Goal: Transaction & Acquisition: Purchase product/service

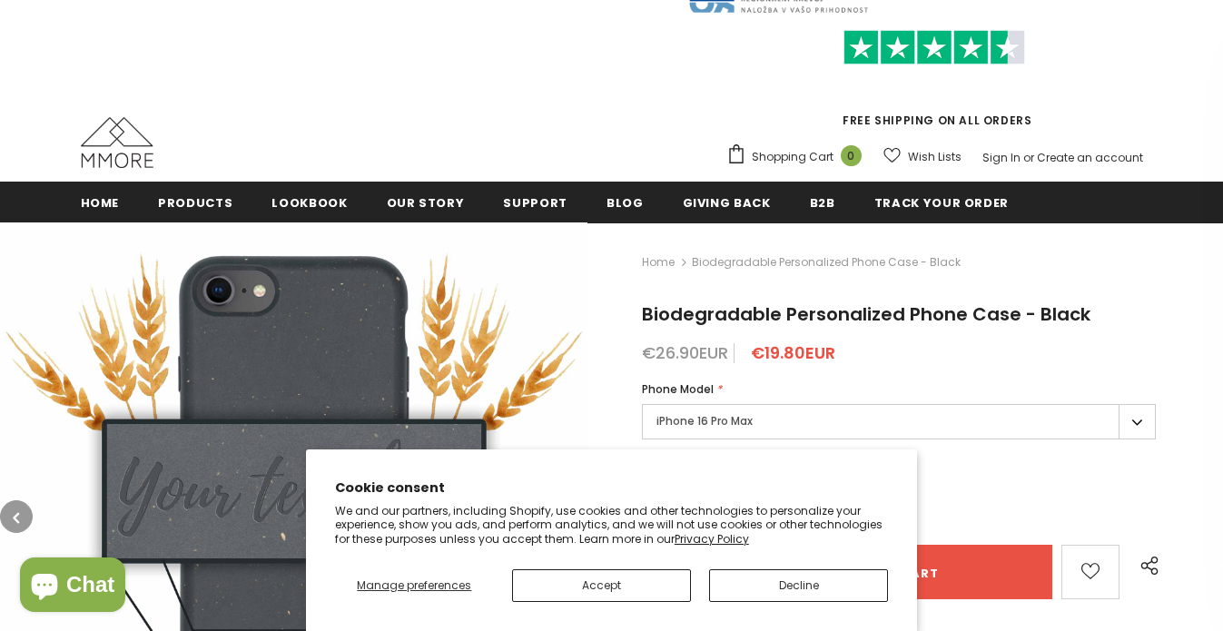
scroll to position [66, 0]
click at [791, 575] on button "Decline" at bounding box center [798, 585] width 179 height 33
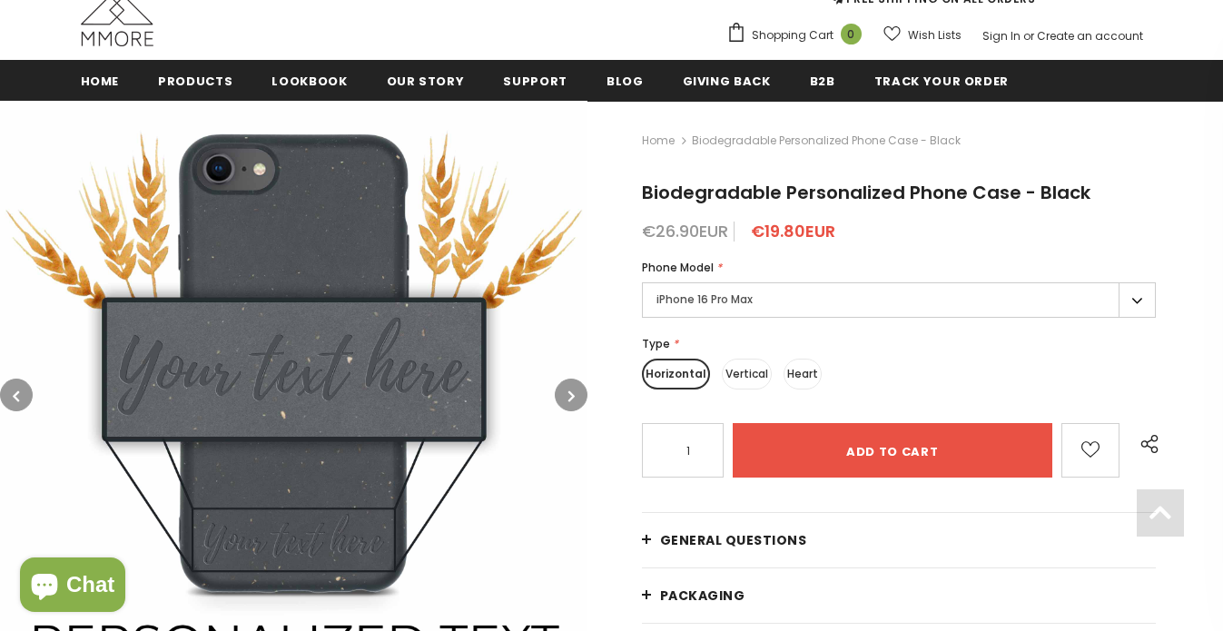
scroll to position [234, 0]
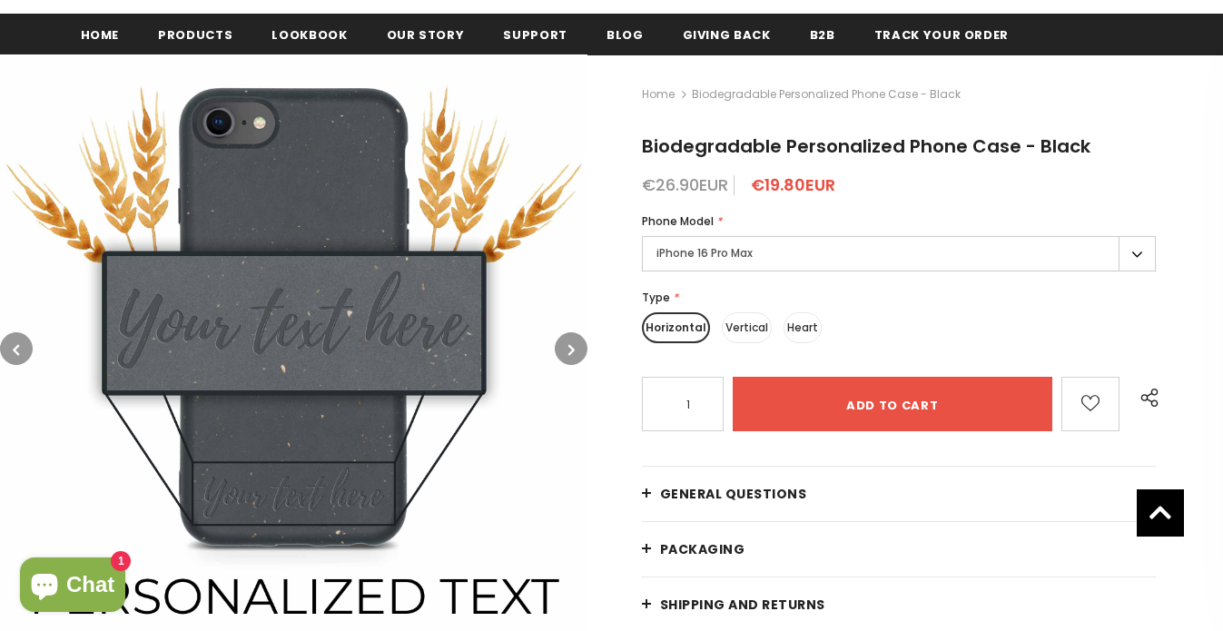
click at [759, 247] on label "iPhone 16 Pro Max" at bounding box center [899, 253] width 515 height 35
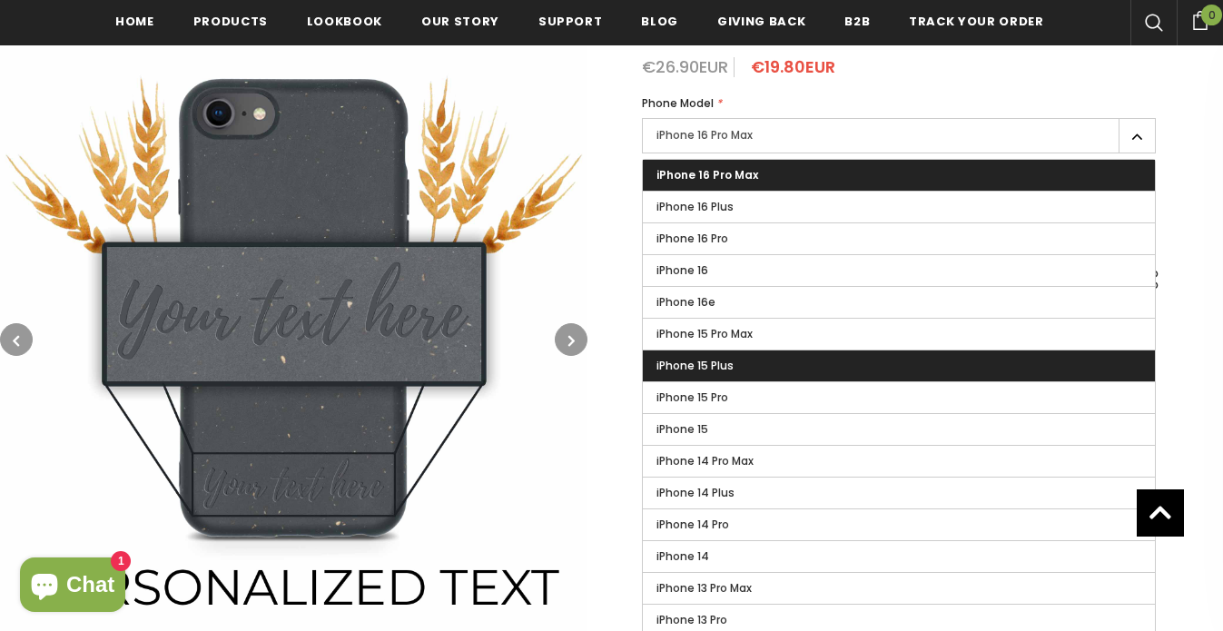
scroll to position [347, 0]
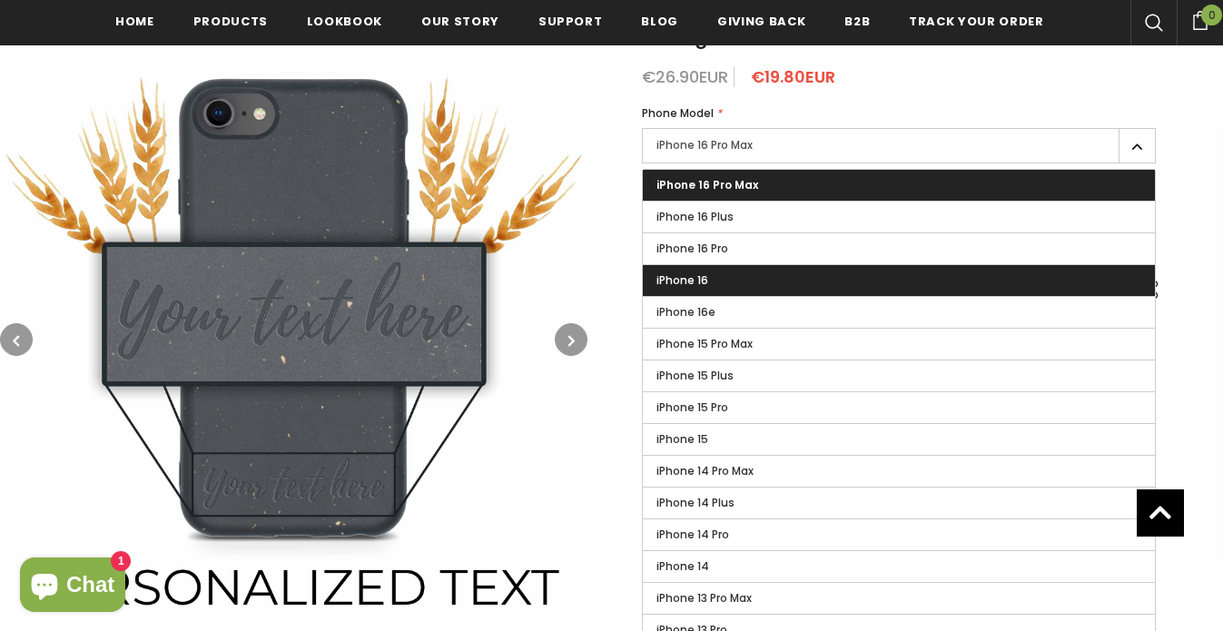
click at [704, 290] on label "iPhone 16" at bounding box center [899, 280] width 513 height 31
click at [0, 0] on input "iPhone 16" at bounding box center [0, 0] width 0 height 0
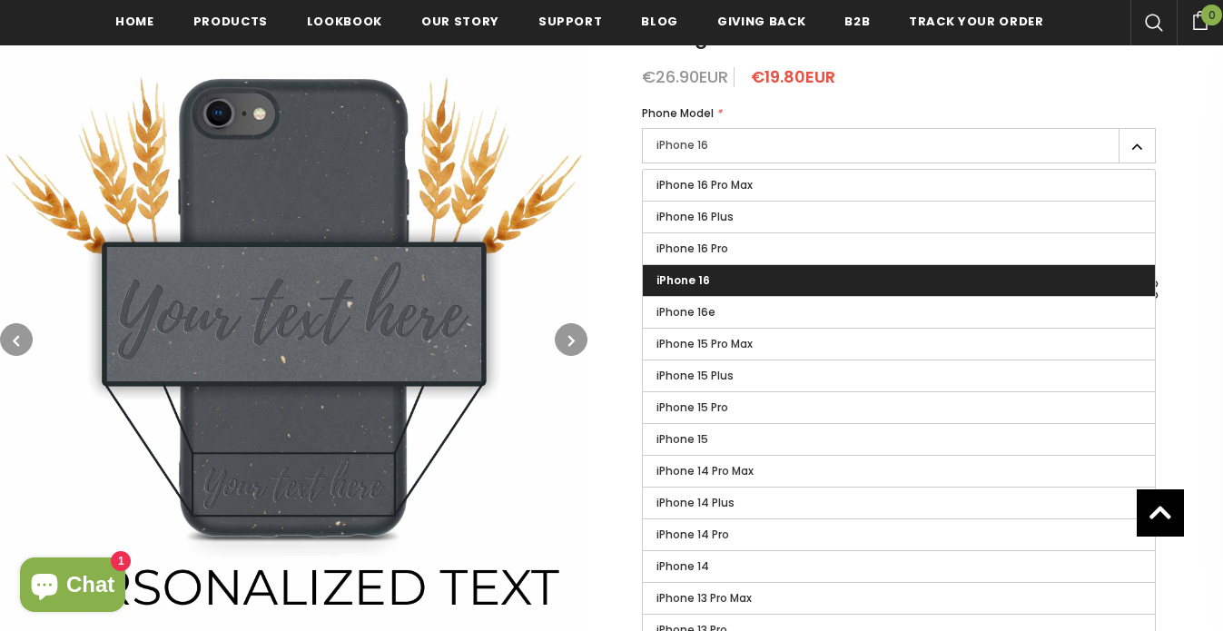
click at [550, 134] on img at bounding box center [294, 339] width 588 height 588
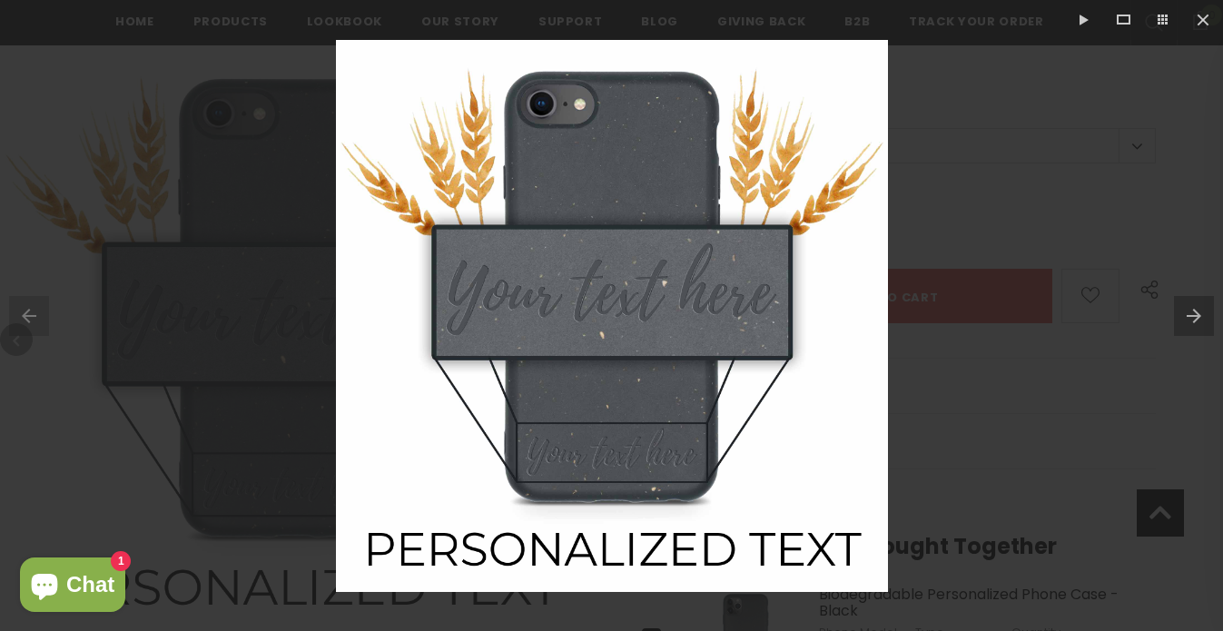
click at [1046, 130] on div at bounding box center [611, 315] width 1223 height 631
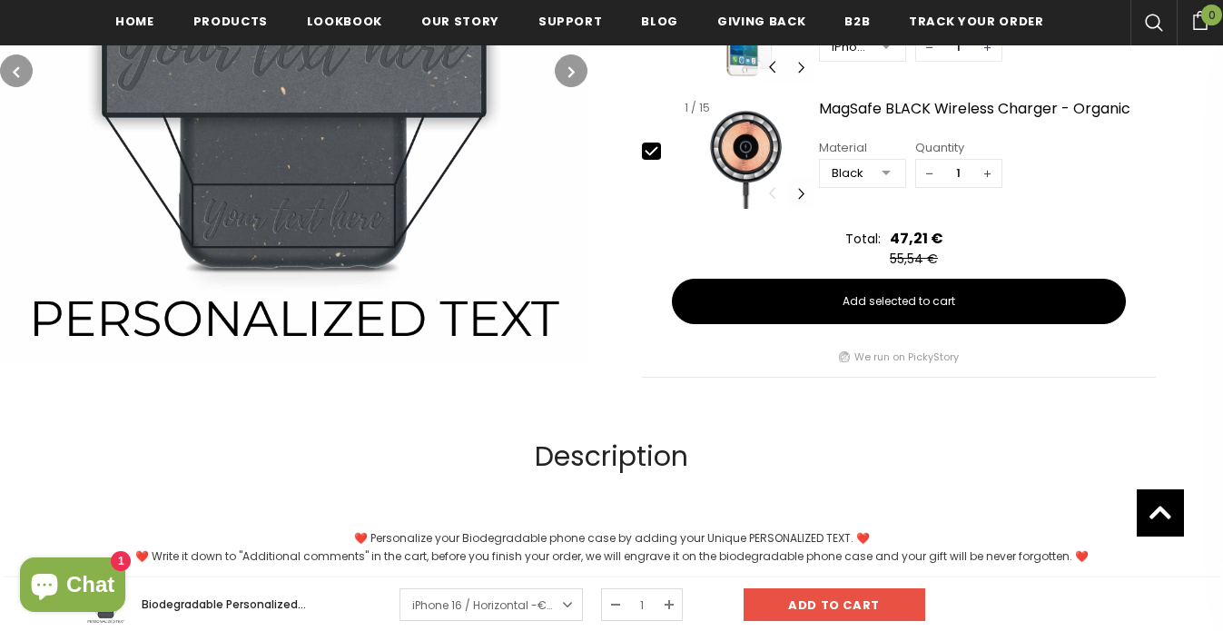
scroll to position [347, 0]
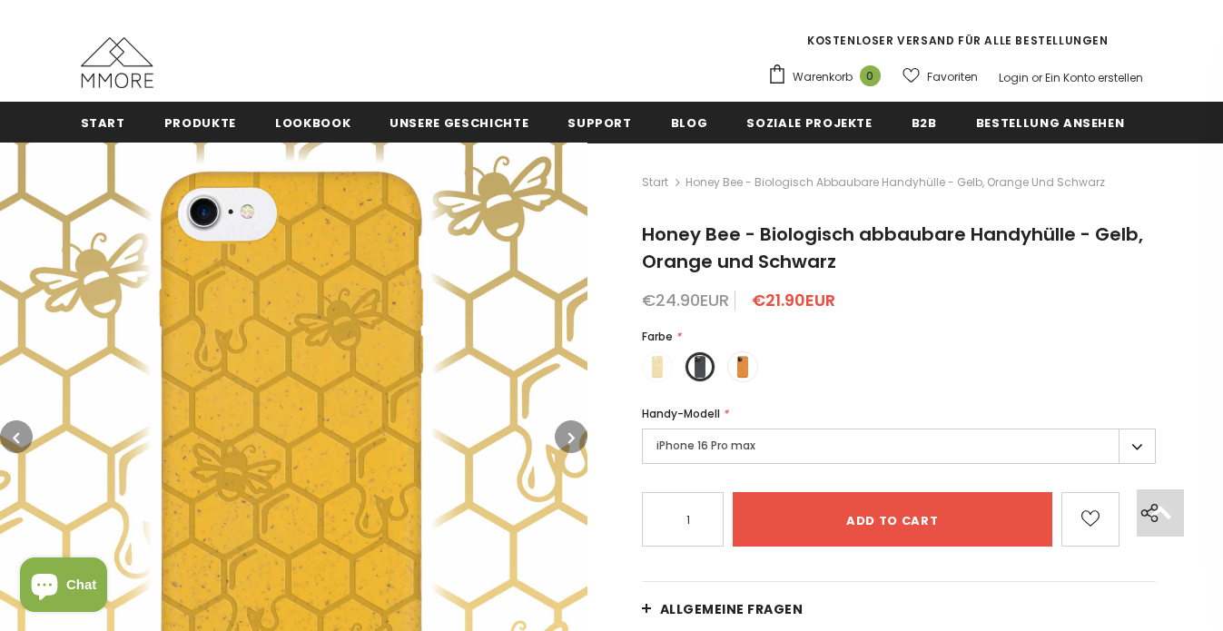
scroll to position [238, 0]
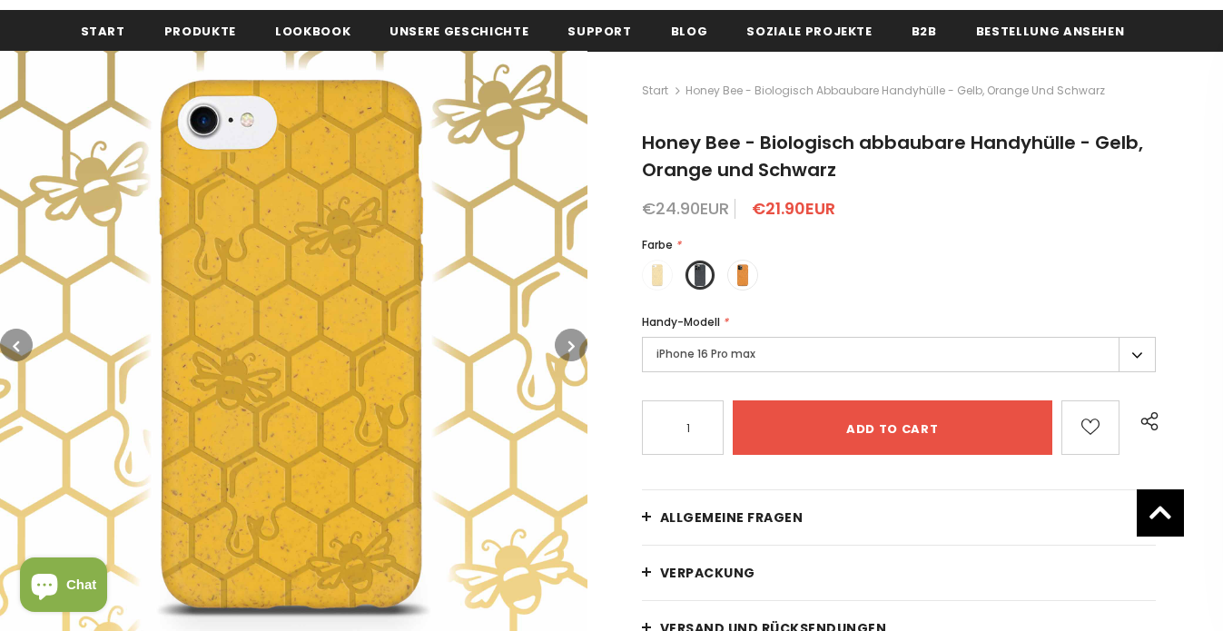
click at [670, 358] on label "iPhone 16 Pro max" at bounding box center [899, 354] width 515 height 35
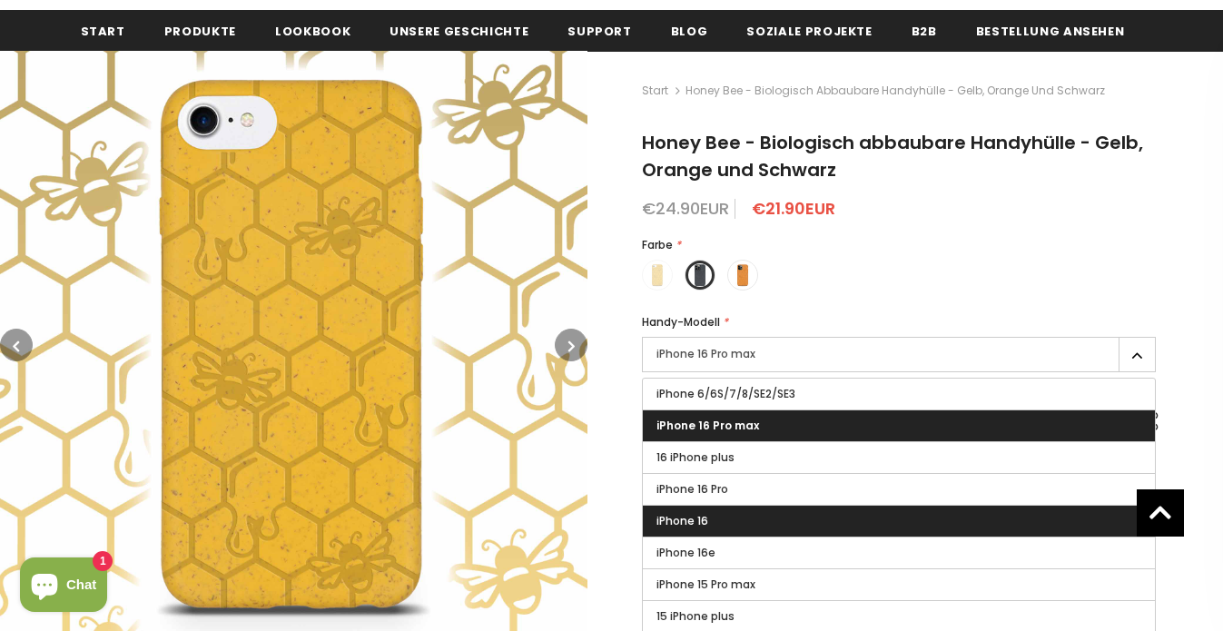
click at [722, 528] on label "iPhone 16" at bounding box center [899, 521] width 513 height 31
click at [0, 0] on input "iPhone 16" at bounding box center [0, 0] width 0 height 0
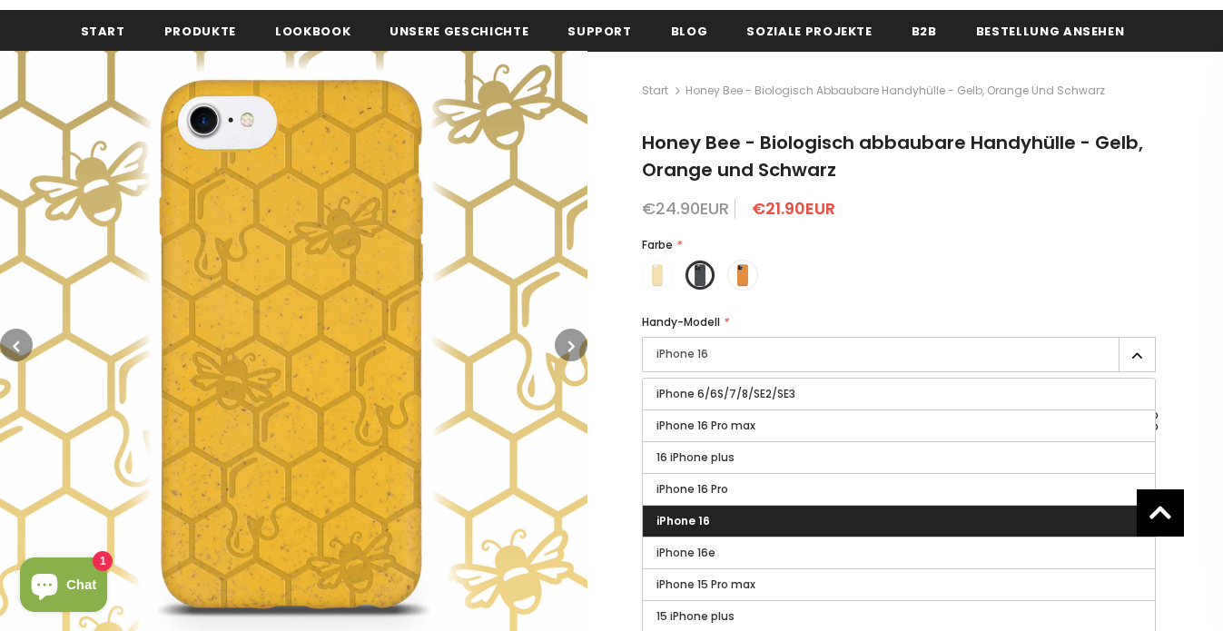
click at [687, 527] on span "iPhone 16" at bounding box center [684, 520] width 54 height 15
click at [0, 0] on input "iPhone 16" at bounding box center [0, 0] width 0 height 0
click at [898, 252] on div "Farbe *" at bounding box center [899, 245] width 515 height 18
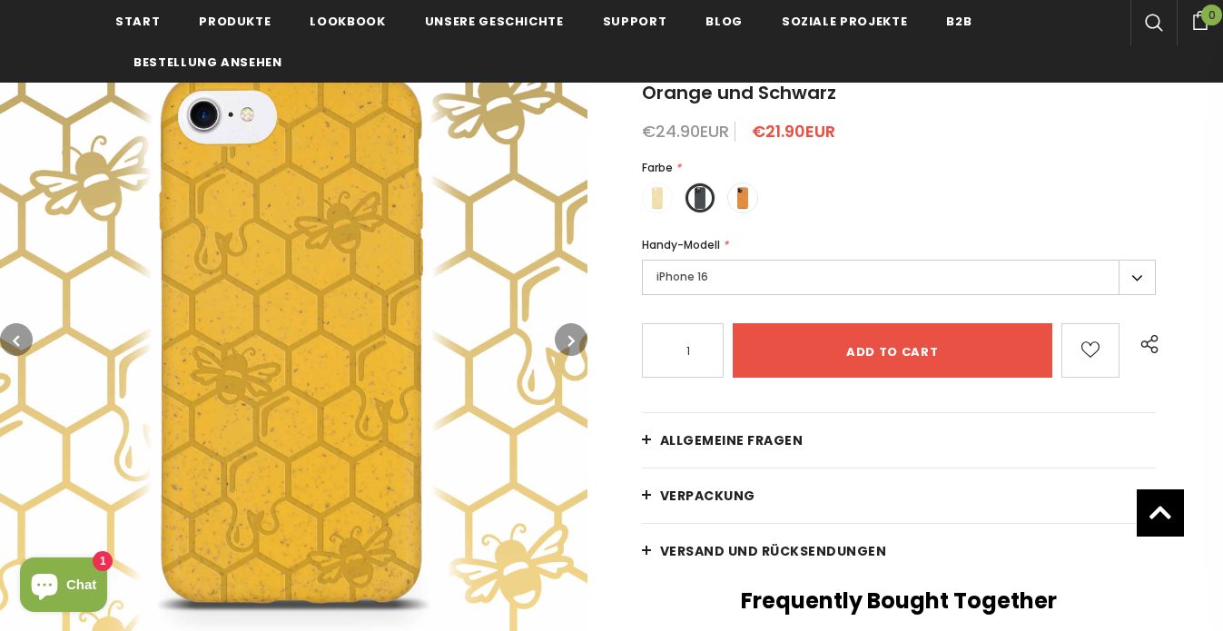
scroll to position [346, 0]
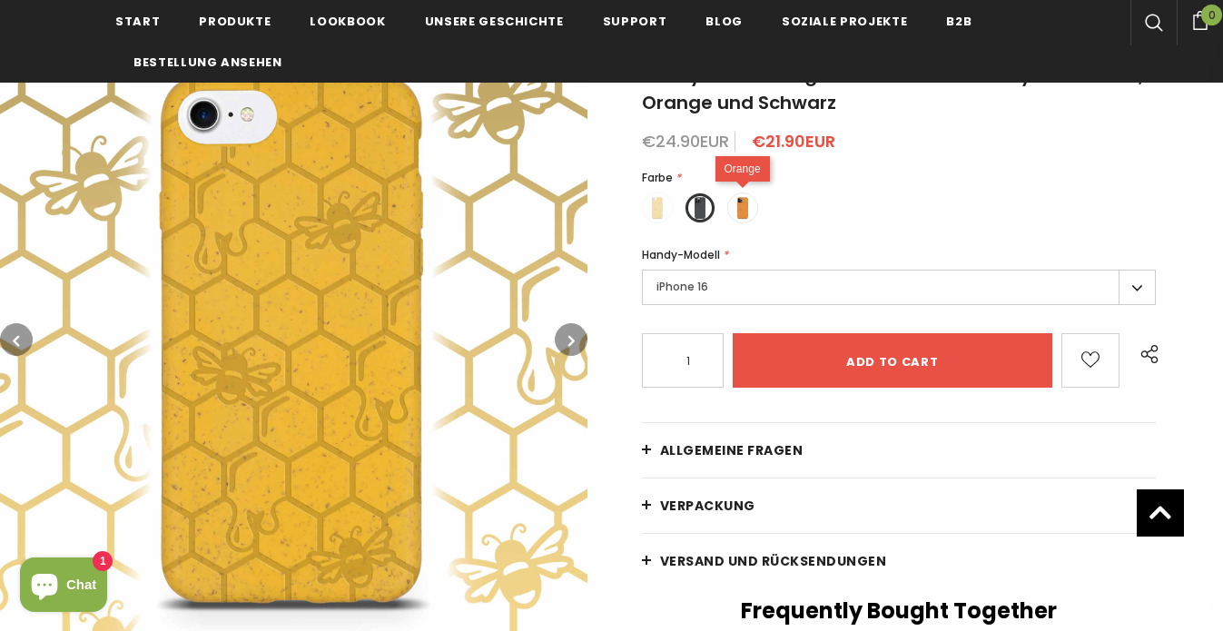
click at [748, 209] on span at bounding box center [743, 208] width 24 height 24
click at [0, 0] on input "radio" at bounding box center [0, 0] width 0 height 0
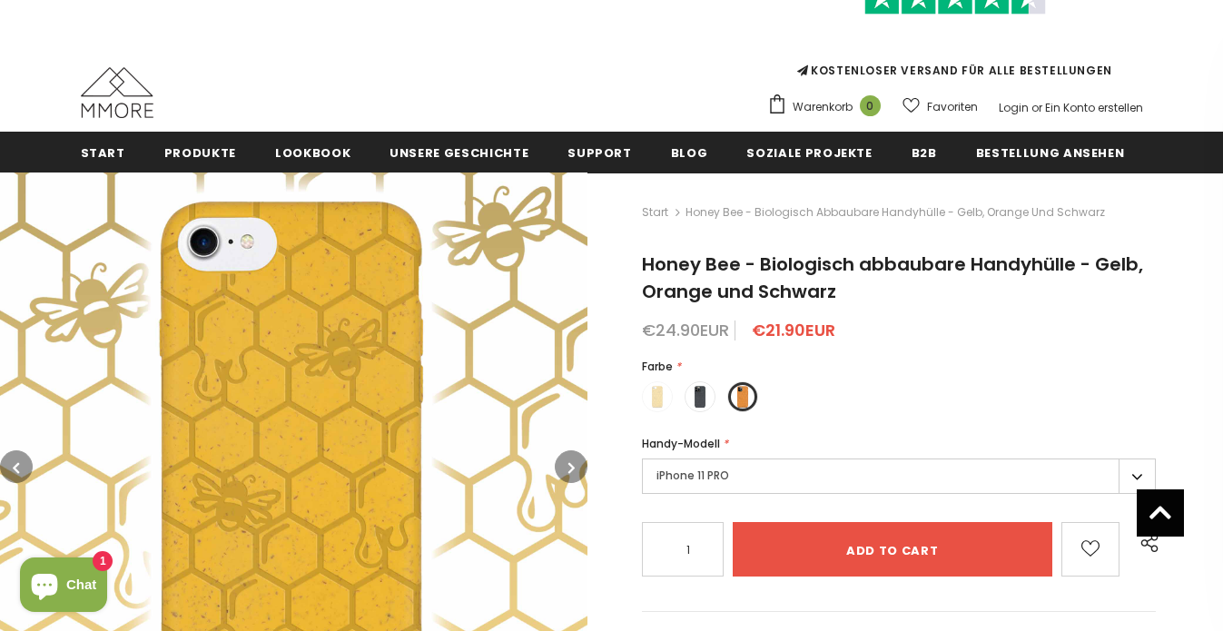
scroll to position [78, 0]
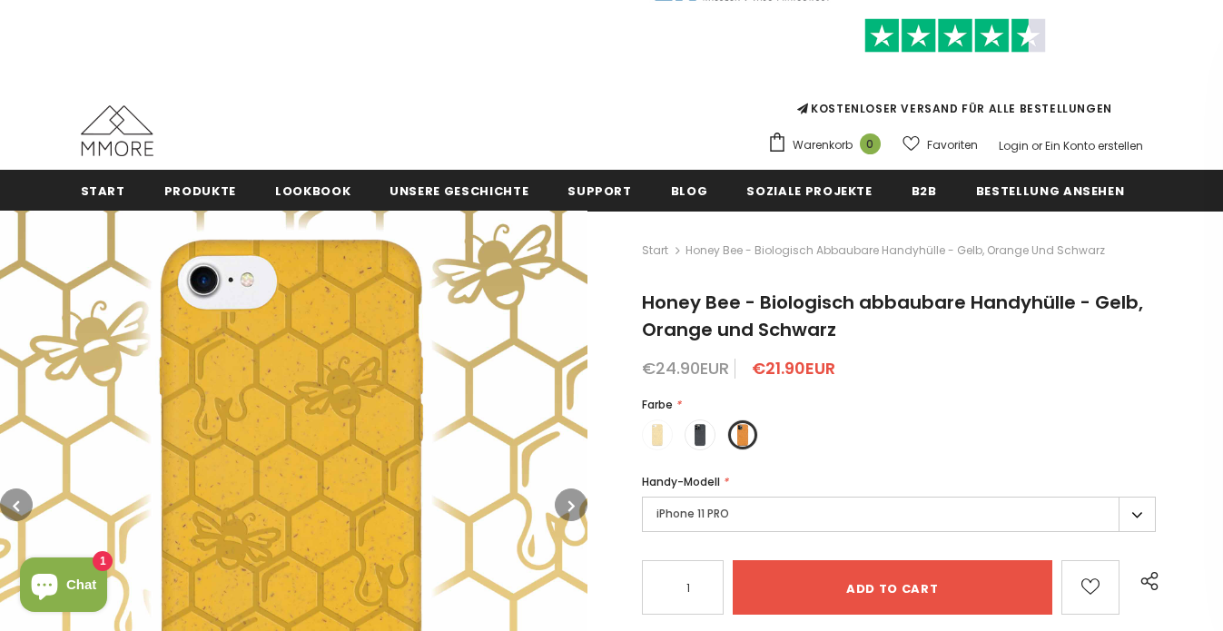
click at [116, 130] on img at bounding box center [117, 130] width 73 height 51
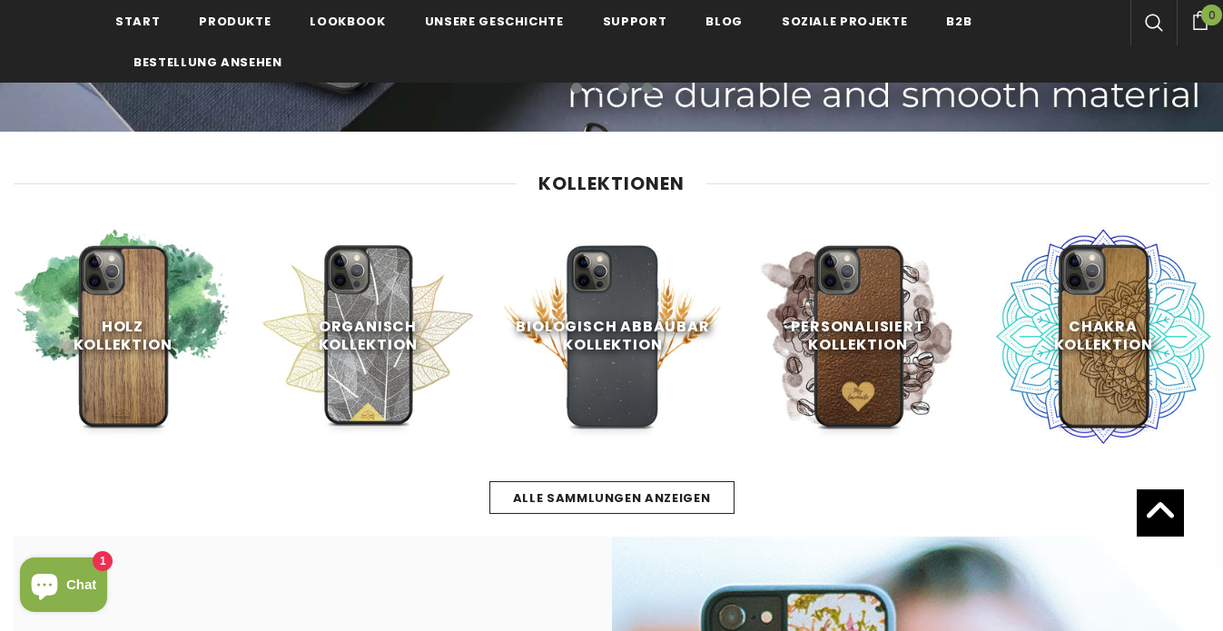
scroll to position [708, 0]
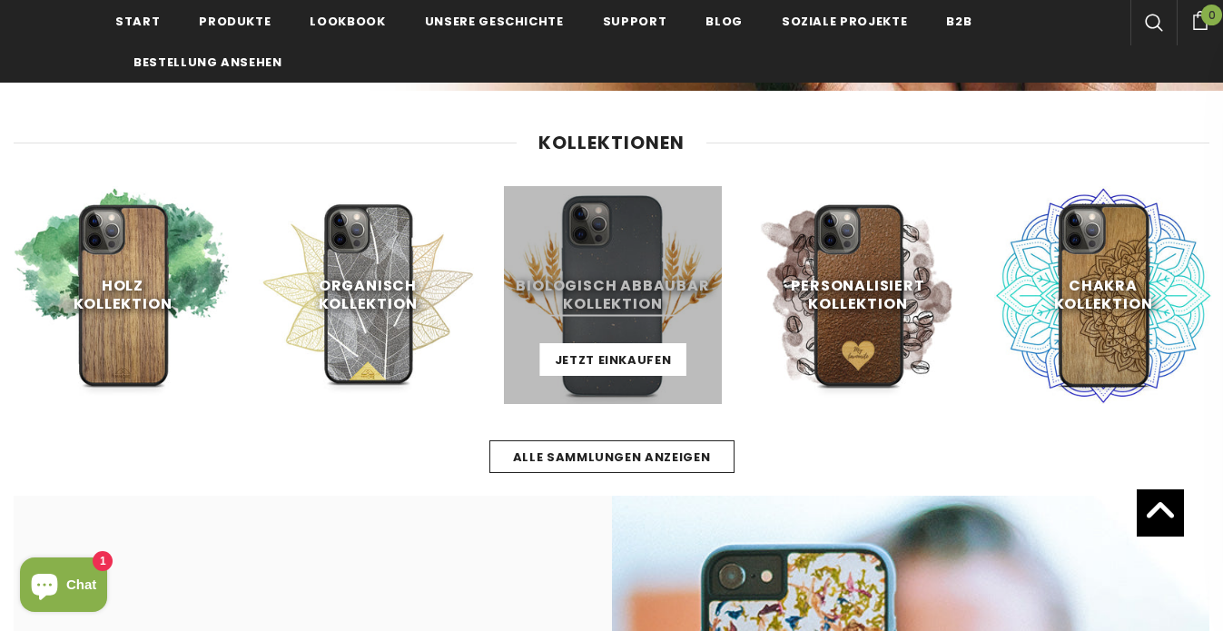
click at [591, 294] on link at bounding box center [613, 295] width 218 height 218
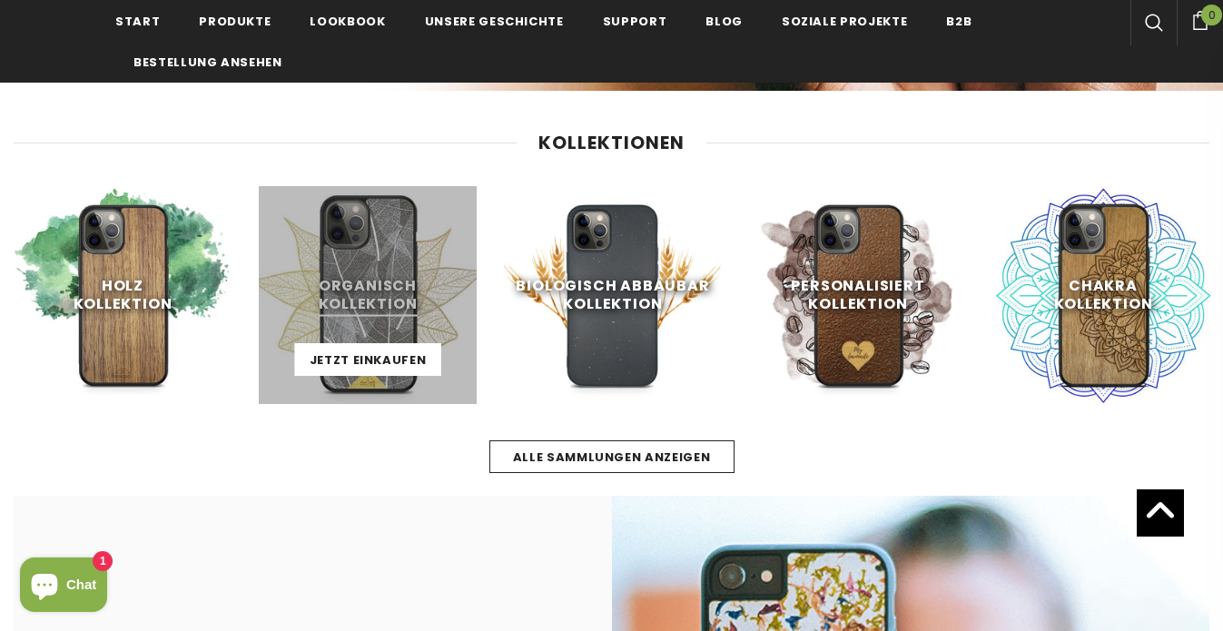
click at [347, 260] on link at bounding box center [368, 295] width 218 height 218
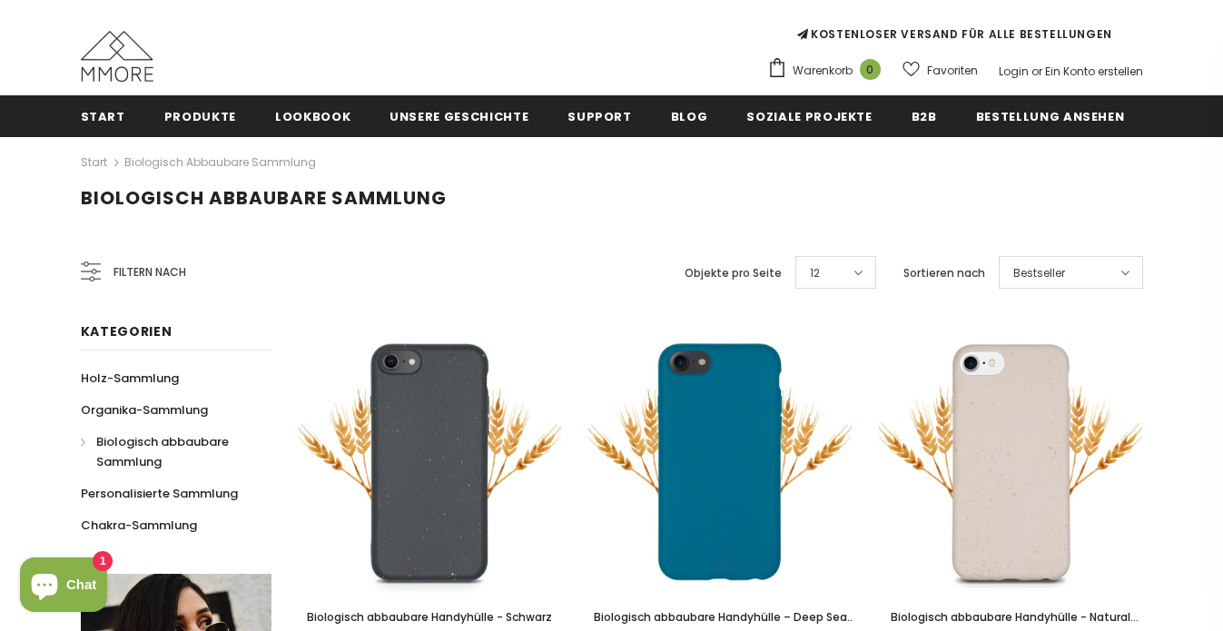
scroll to position [153, 0]
click at [136, 274] on span "Filtern nach" at bounding box center [150, 272] width 73 height 20
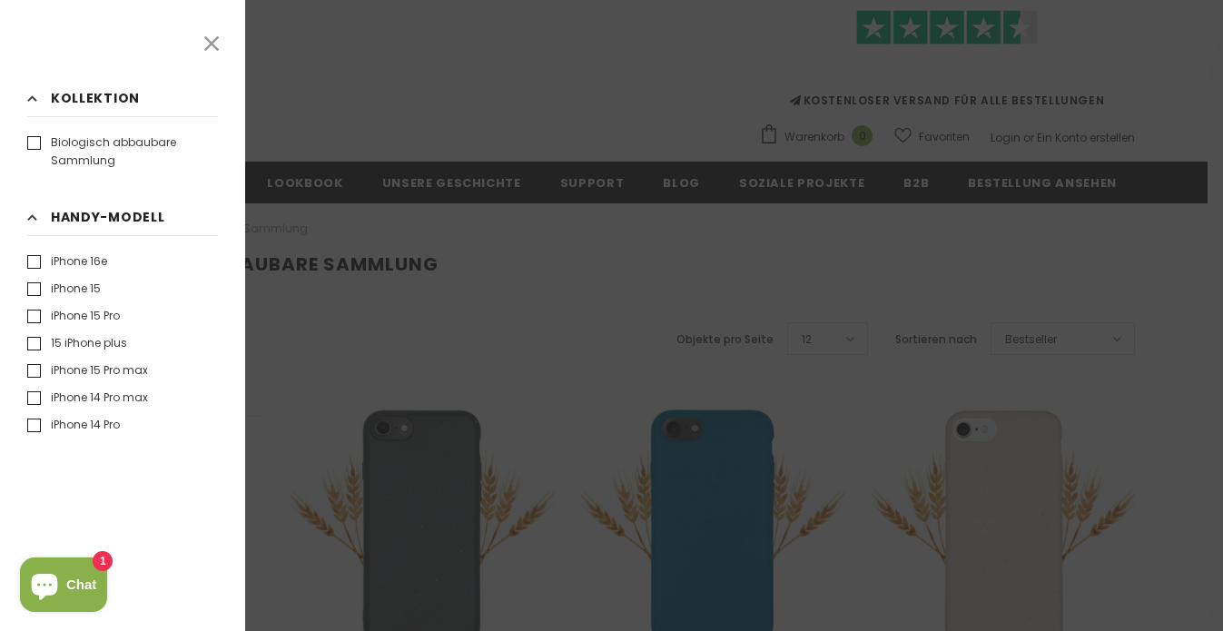
scroll to position [0, 0]
click at [373, 156] on div at bounding box center [611, 315] width 1223 height 631
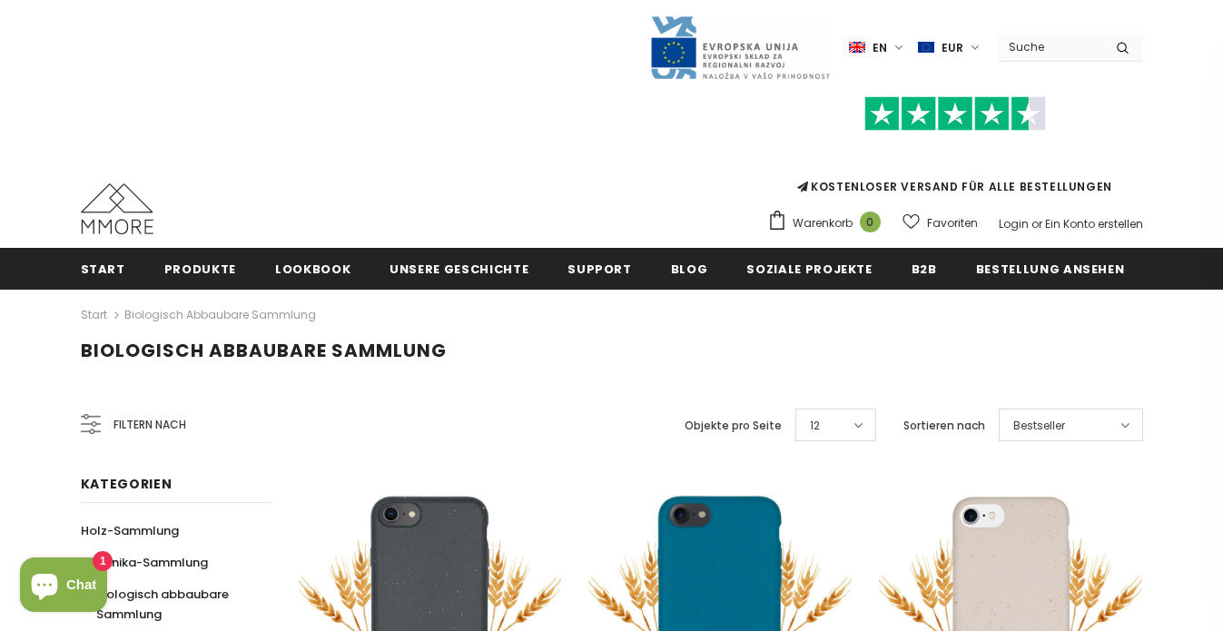
click at [314, 96] on div "KOSTENLOSER VERSAND FÜR ALLE BESTELLUNGEN Warenkorb 0 Menu Deine Tasche 0 Artik…" at bounding box center [612, 160] width 1063 height 158
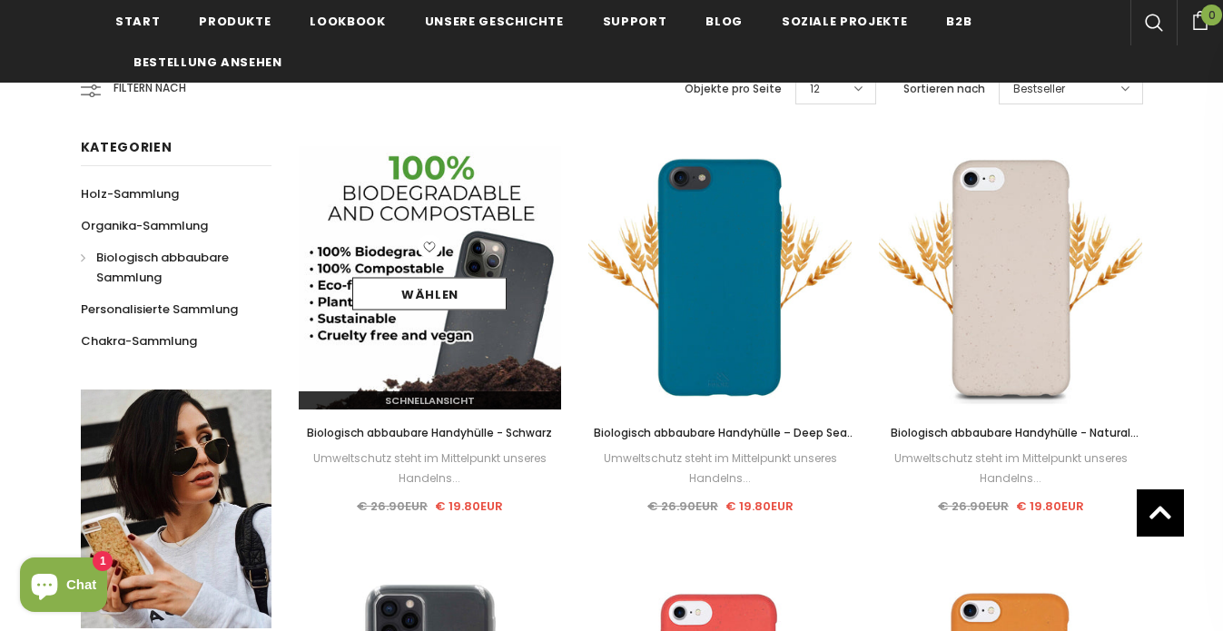
scroll to position [378, 0]
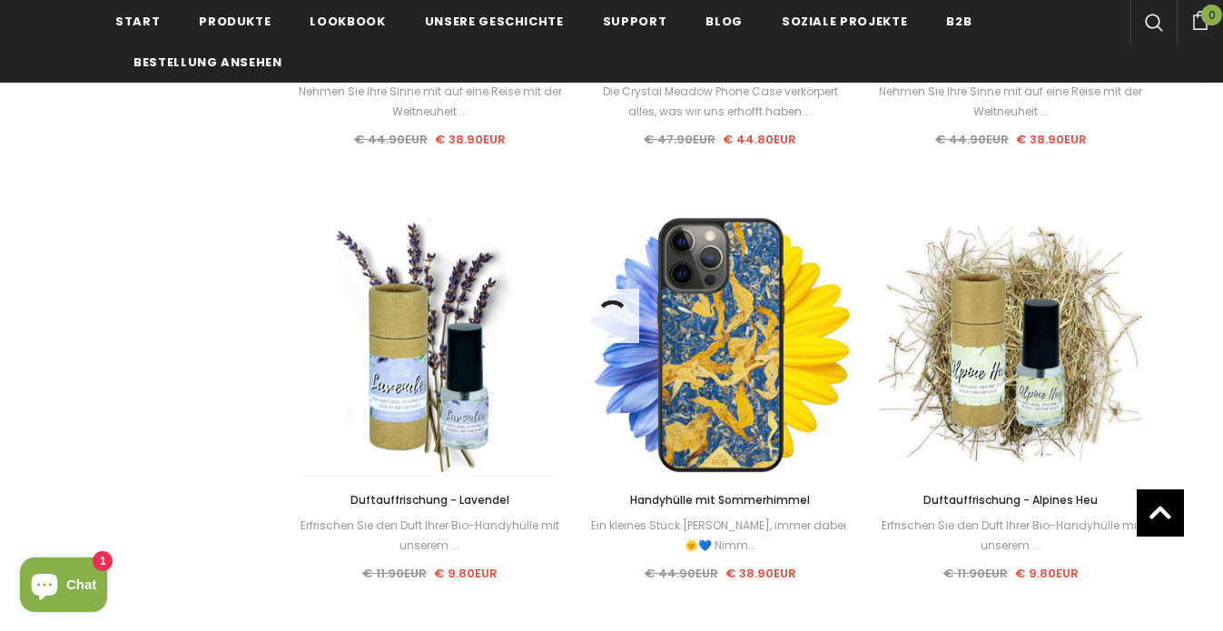
scroll to position [1694, 0]
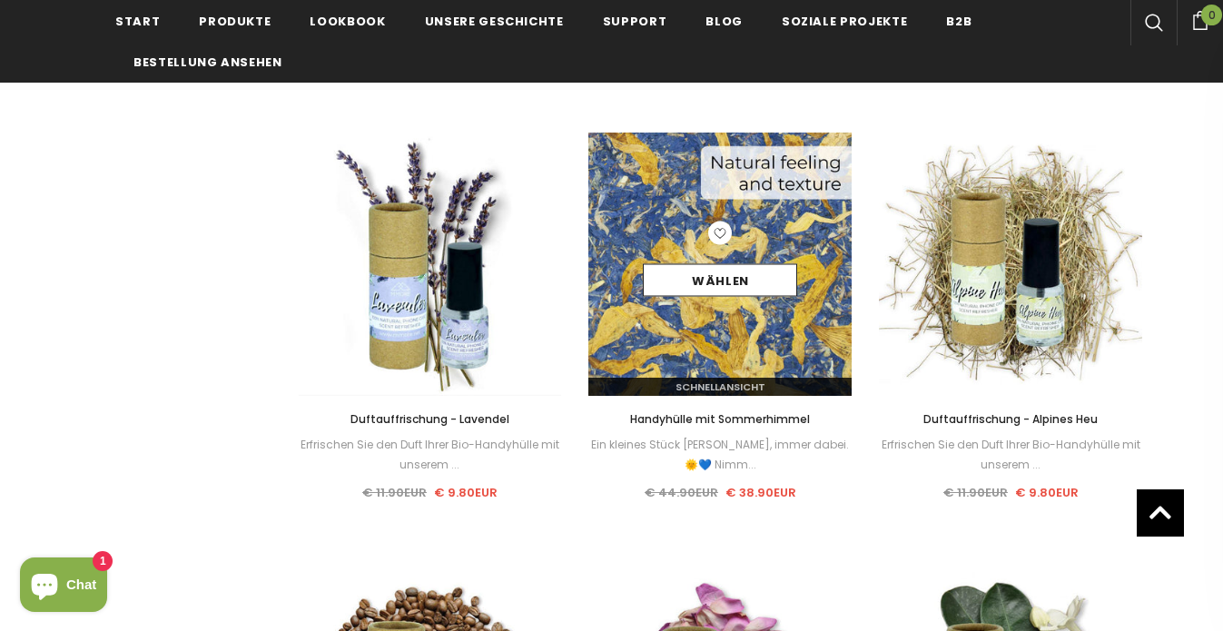
click at [747, 323] on img at bounding box center [720, 264] width 263 height 263
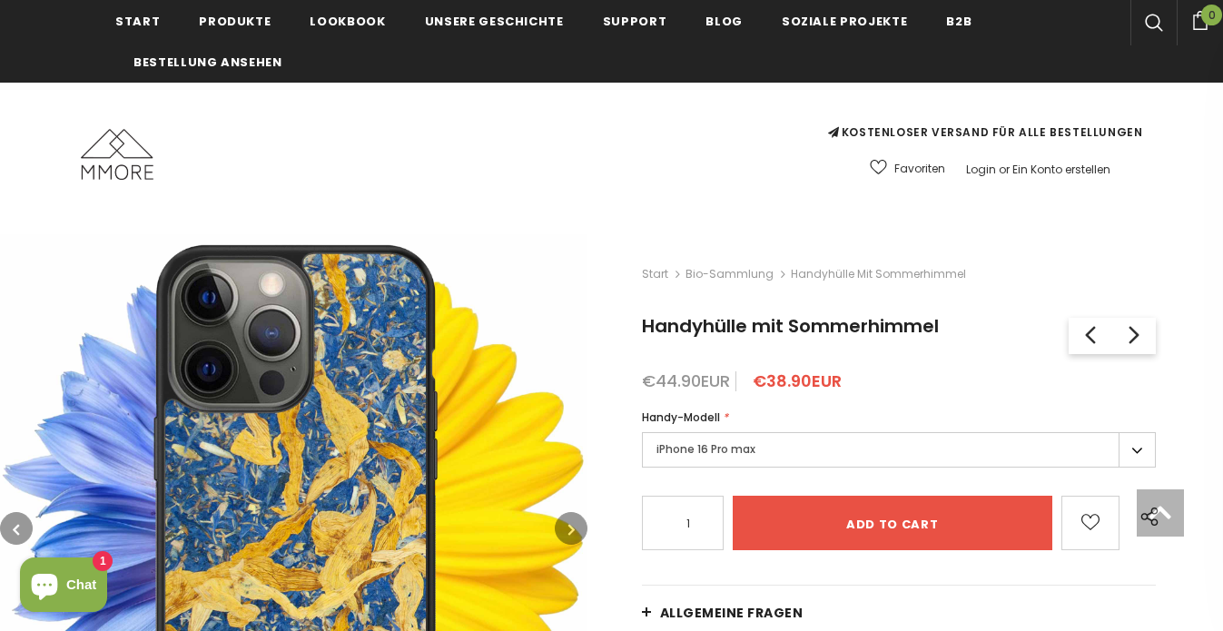
scroll to position [332, 0]
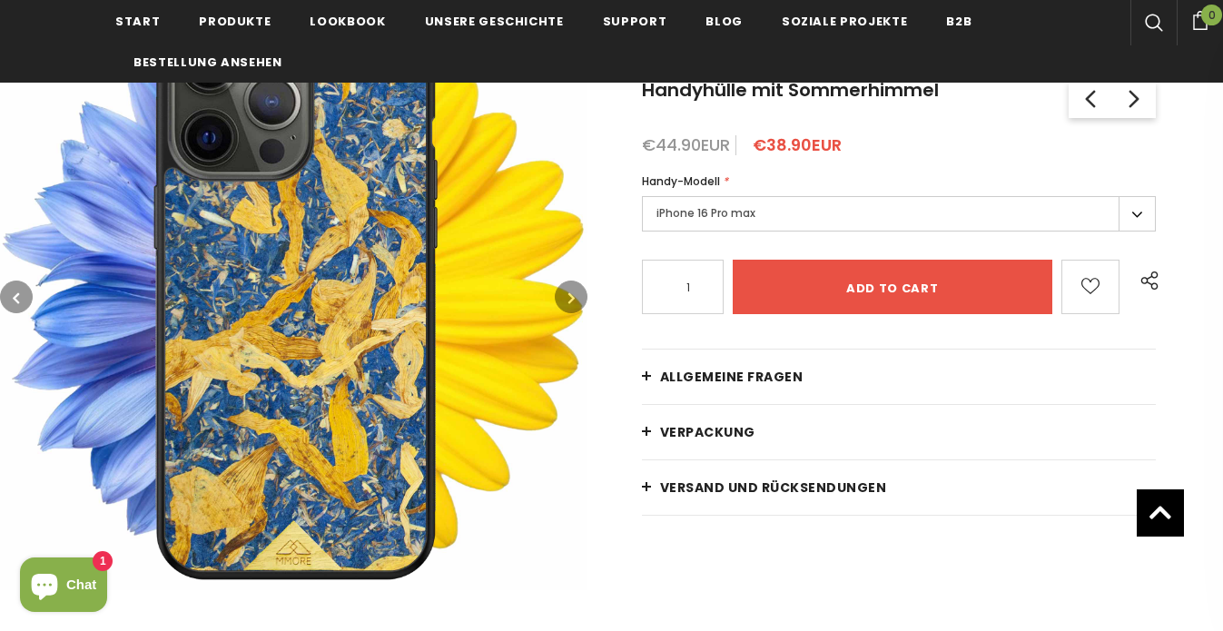
click at [580, 291] on button "button" at bounding box center [571, 297] width 33 height 33
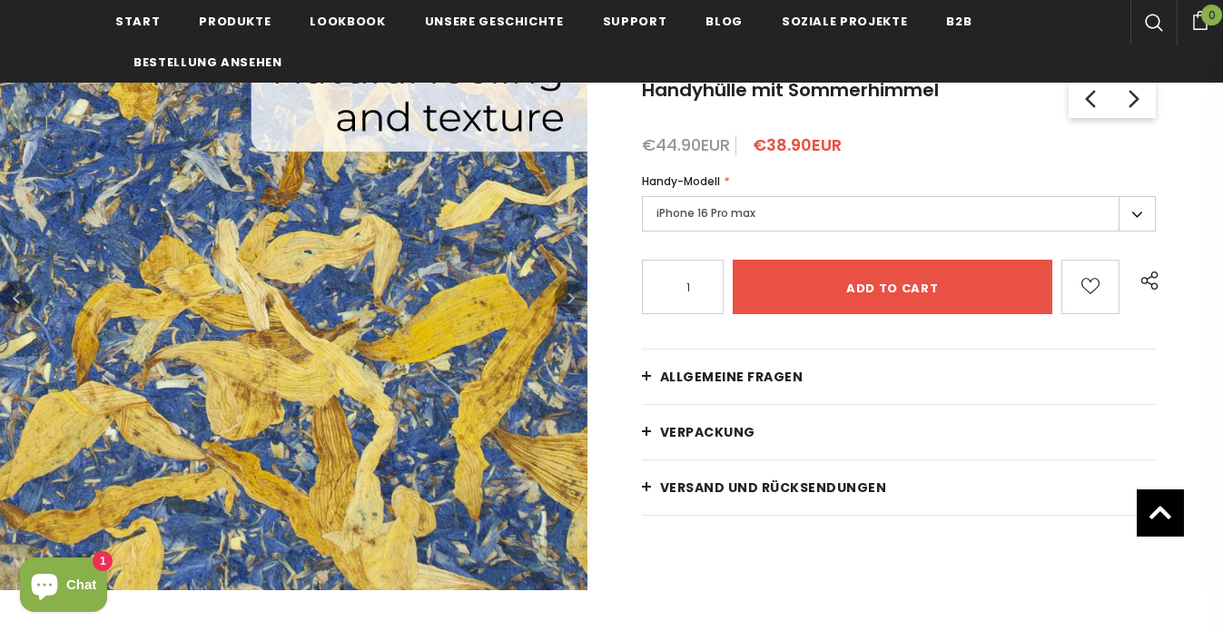
click at [674, 212] on label "iPhone 16 Pro max" at bounding box center [899, 213] width 515 height 35
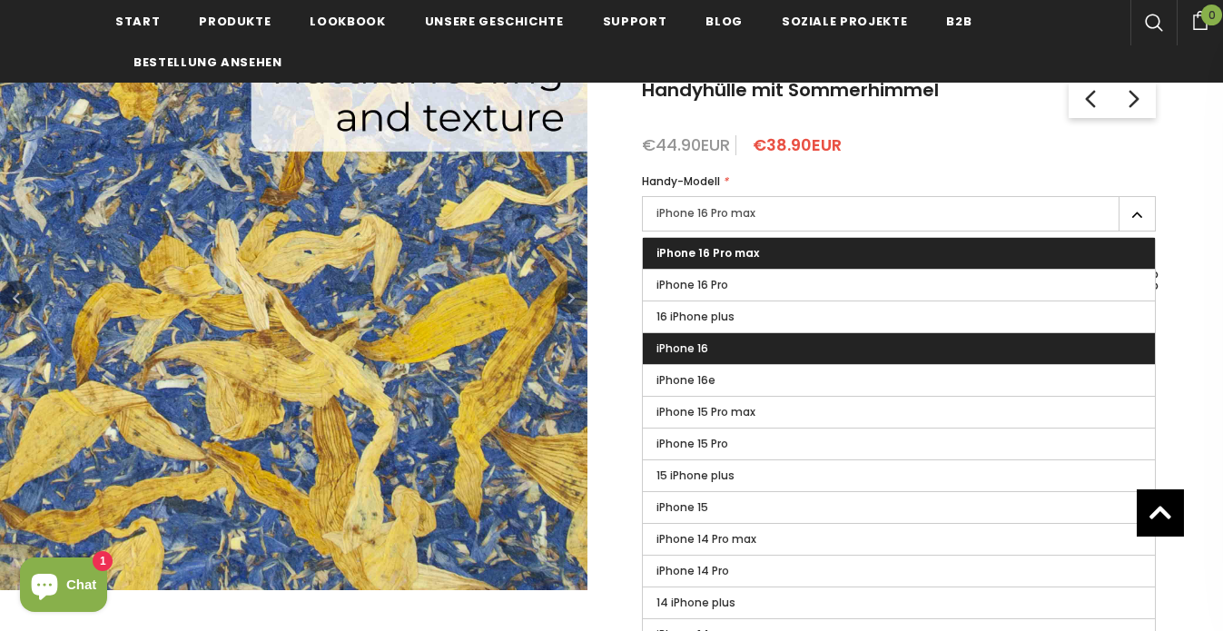
click at [695, 343] on span "iPhone 16" at bounding box center [683, 348] width 52 height 15
click at [0, 0] on input "iPhone 16" at bounding box center [0, 0] width 0 height 0
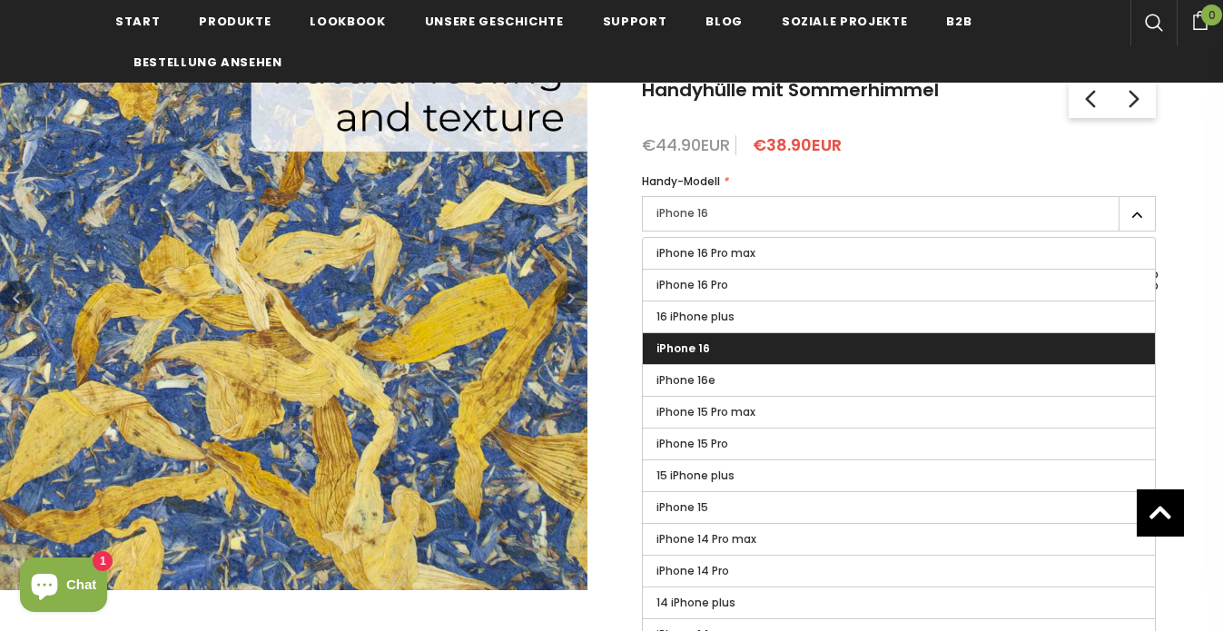
click at [849, 150] on div "€44.90EUR €38.90EUR" at bounding box center [899, 145] width 515 height 18
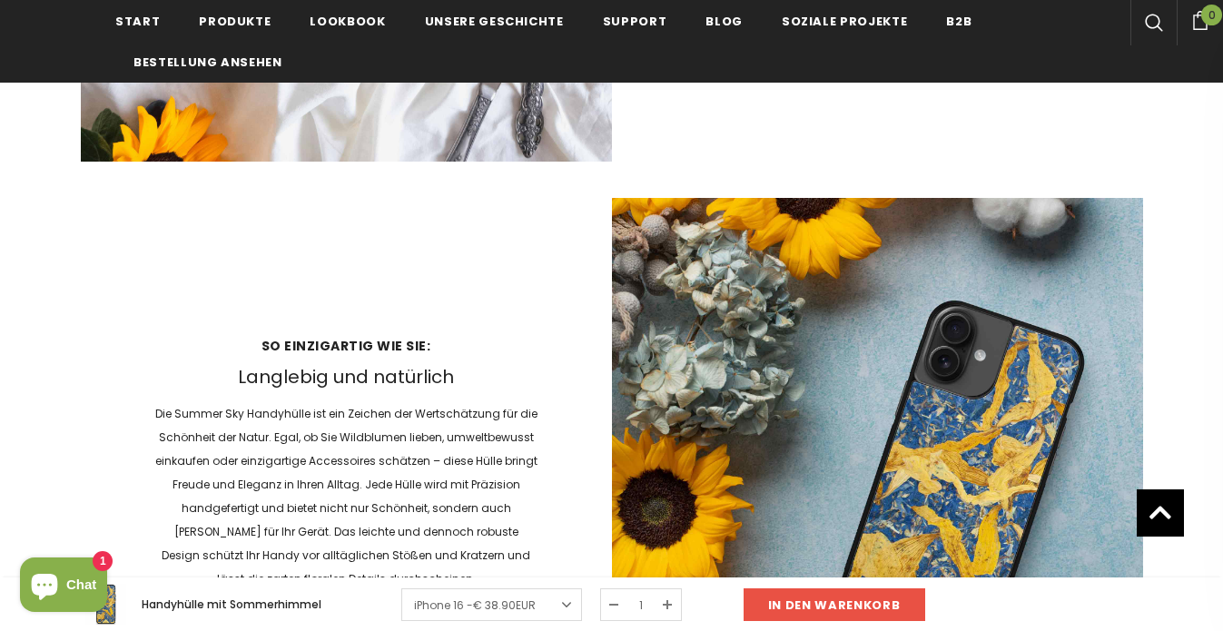
scroll to position [1963, 0]
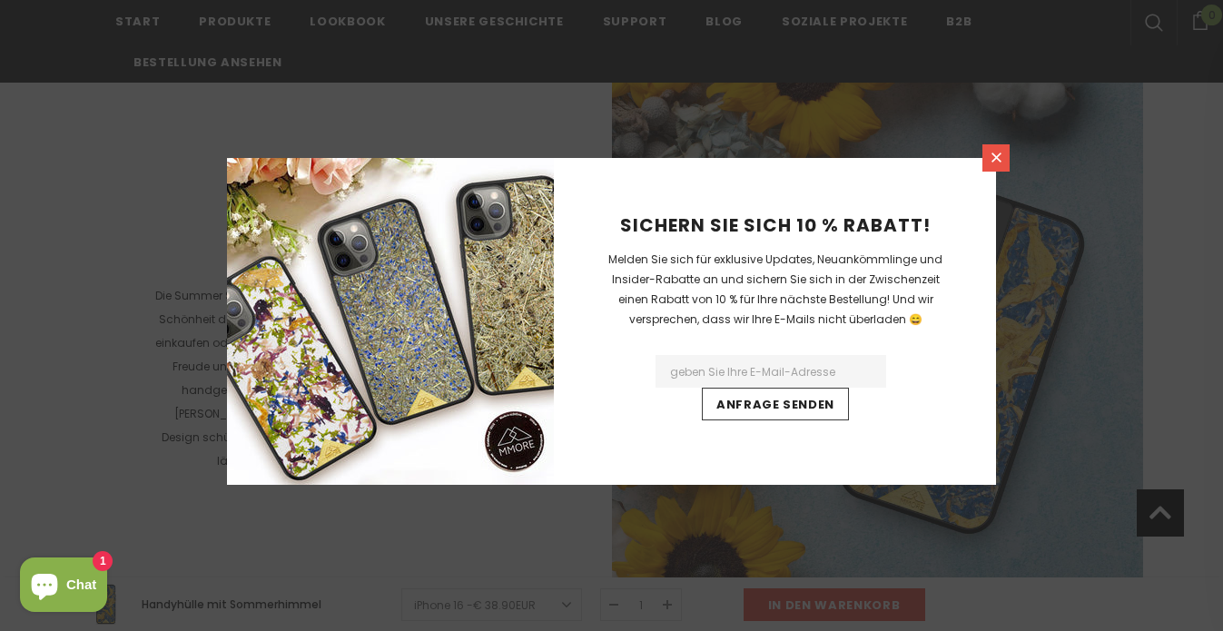
click at [1007, 165] on link at bounding box center [996, 157] width 27 height 27
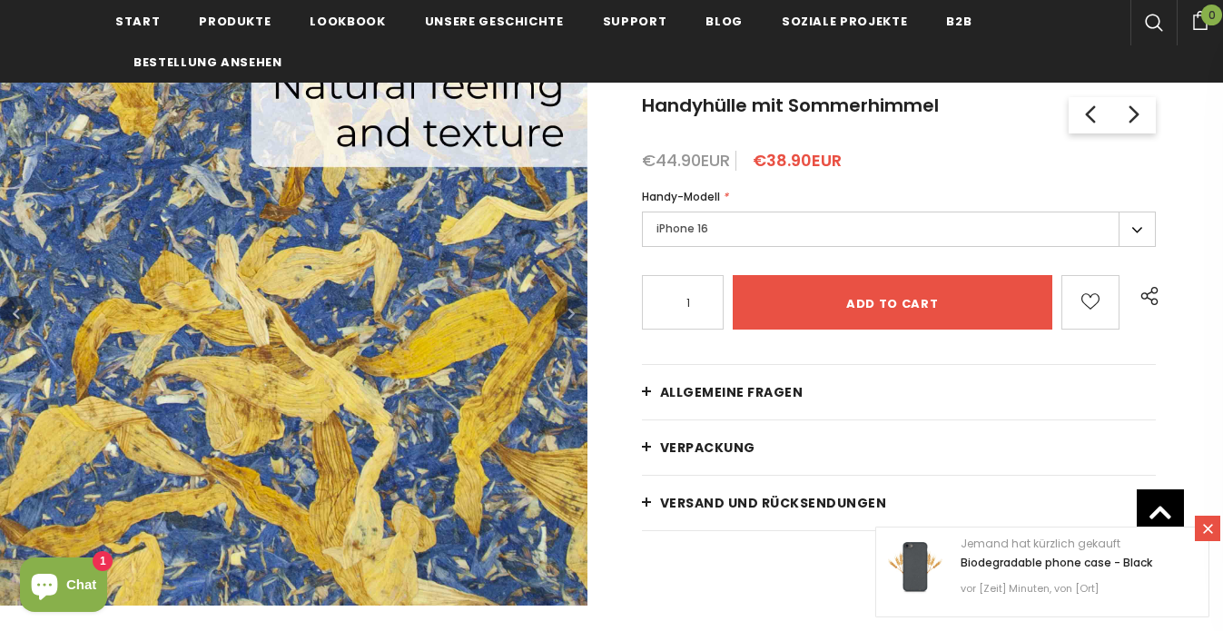
scroll to position [316, 0]
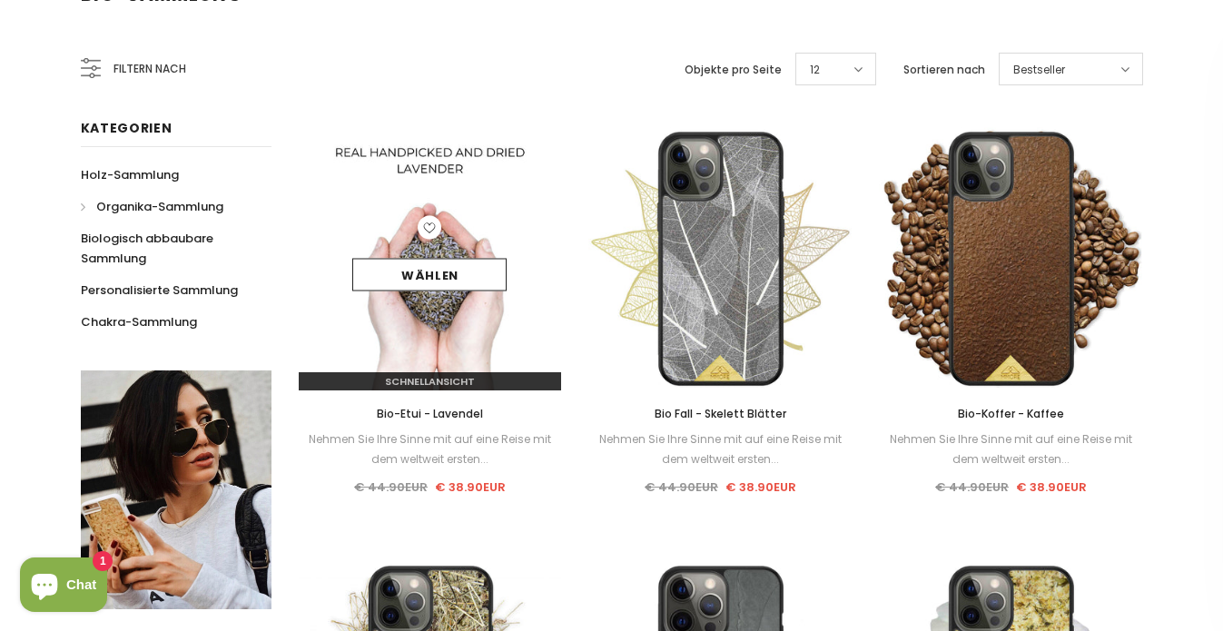
scroll to position [371, 0]
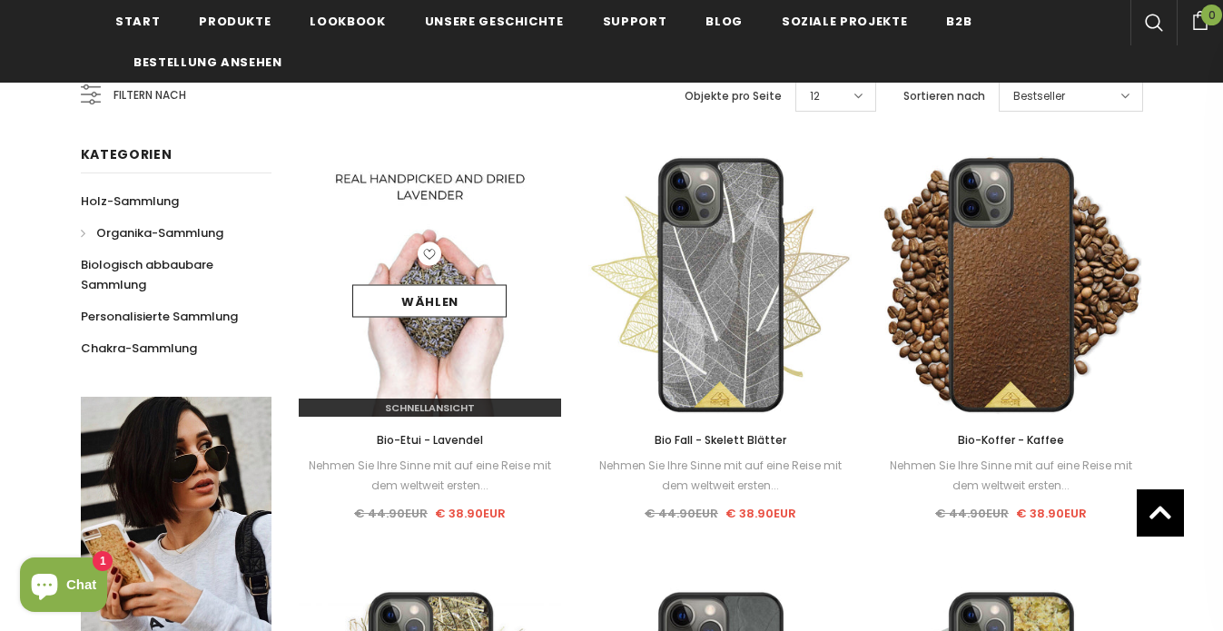
click at [439, 352] on img at bounding box center [430, 285] width 263 height 263
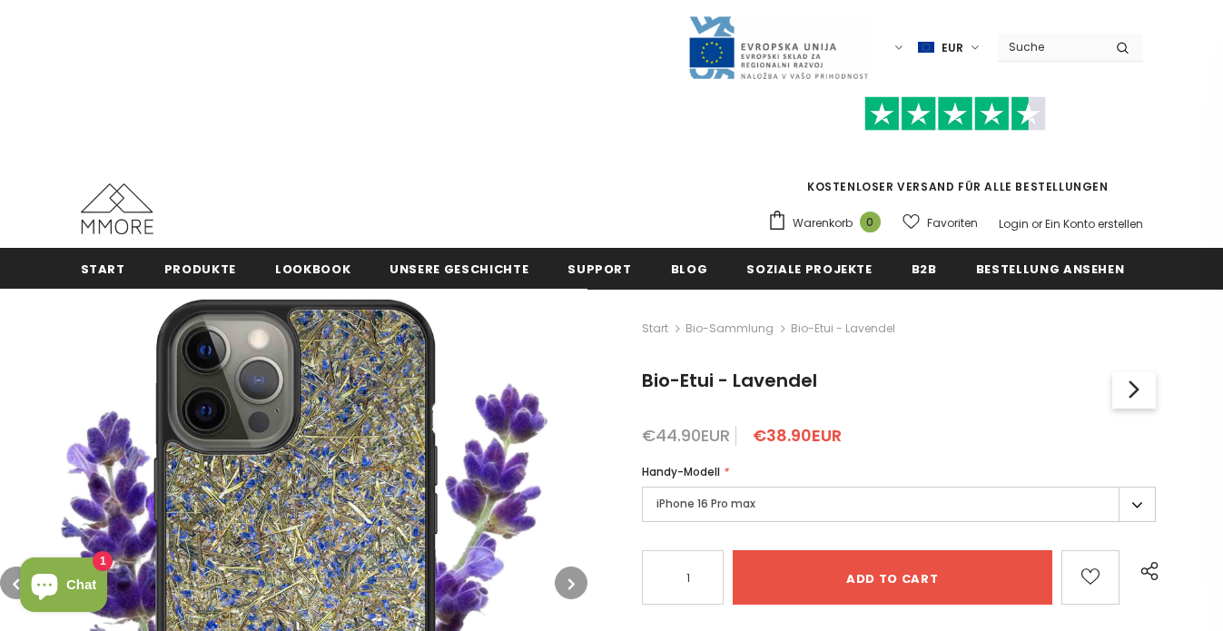
scroll to position [173, 0]
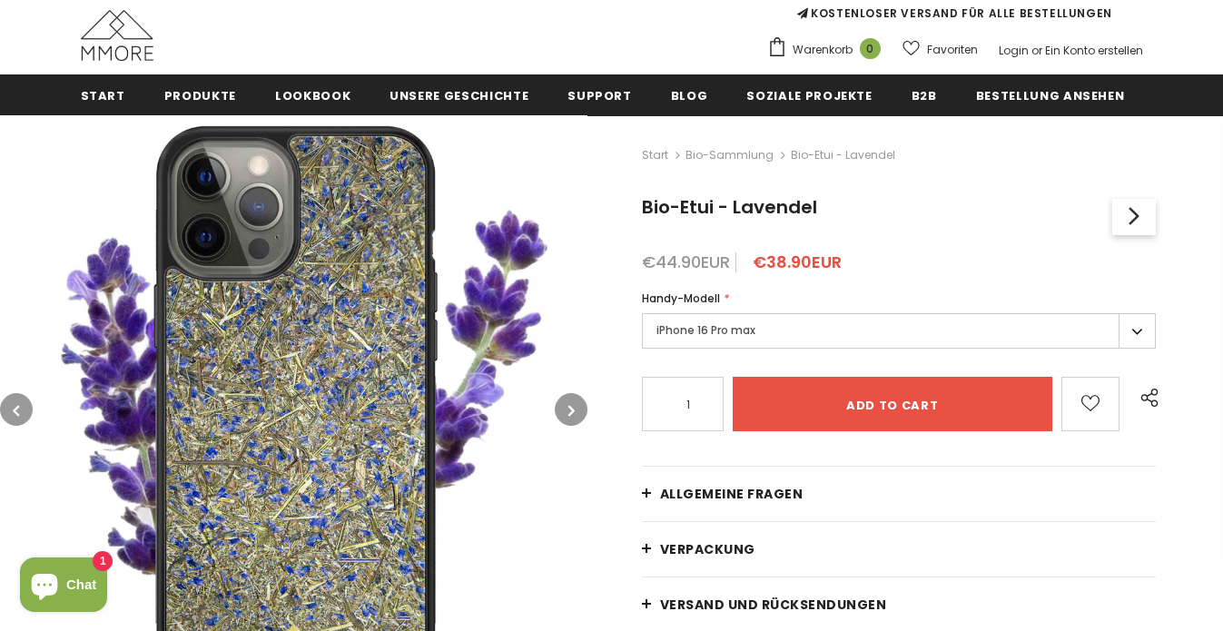
click at [569, 411] on icon "button" at bounding box center [572, 410] width 6 height 18
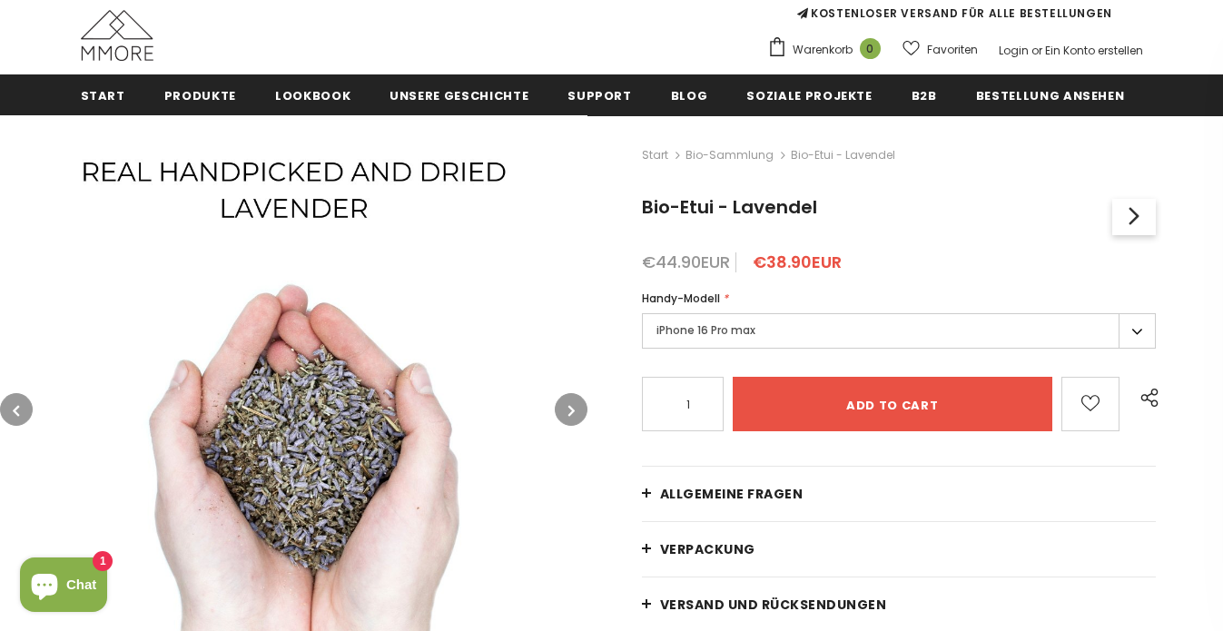
click at [569, 411] on icon "button" at bounding box center [572, 410] width 6 height 18
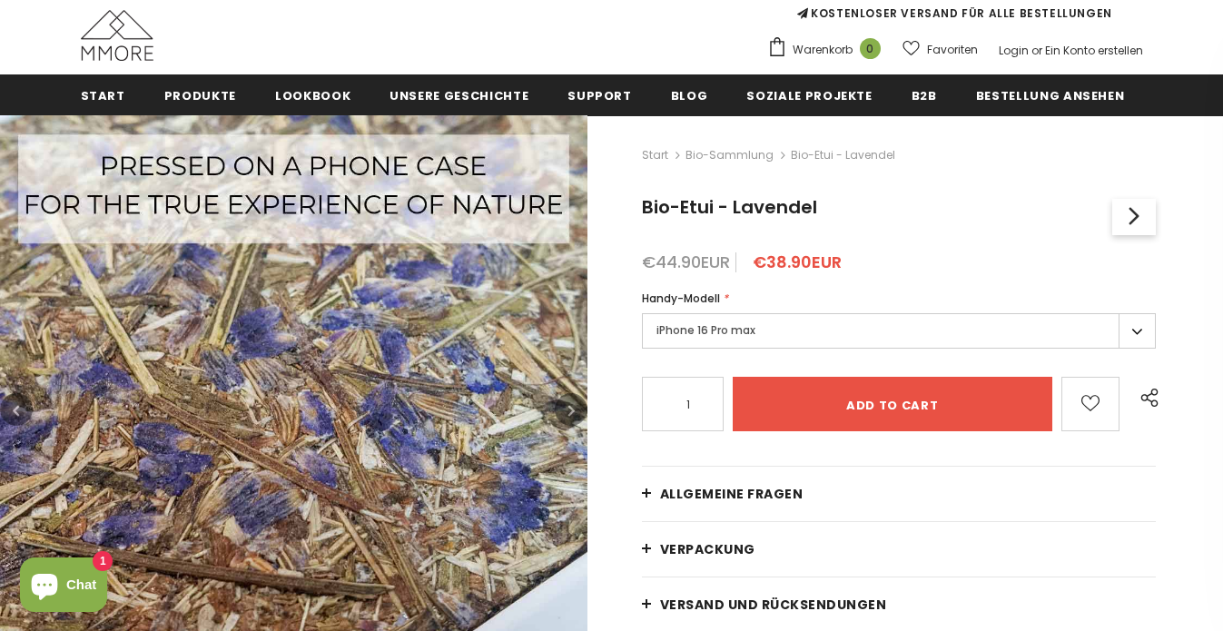
click at [569, 411] on icon "button" at bounding box center [572, 410] width 6 height 18
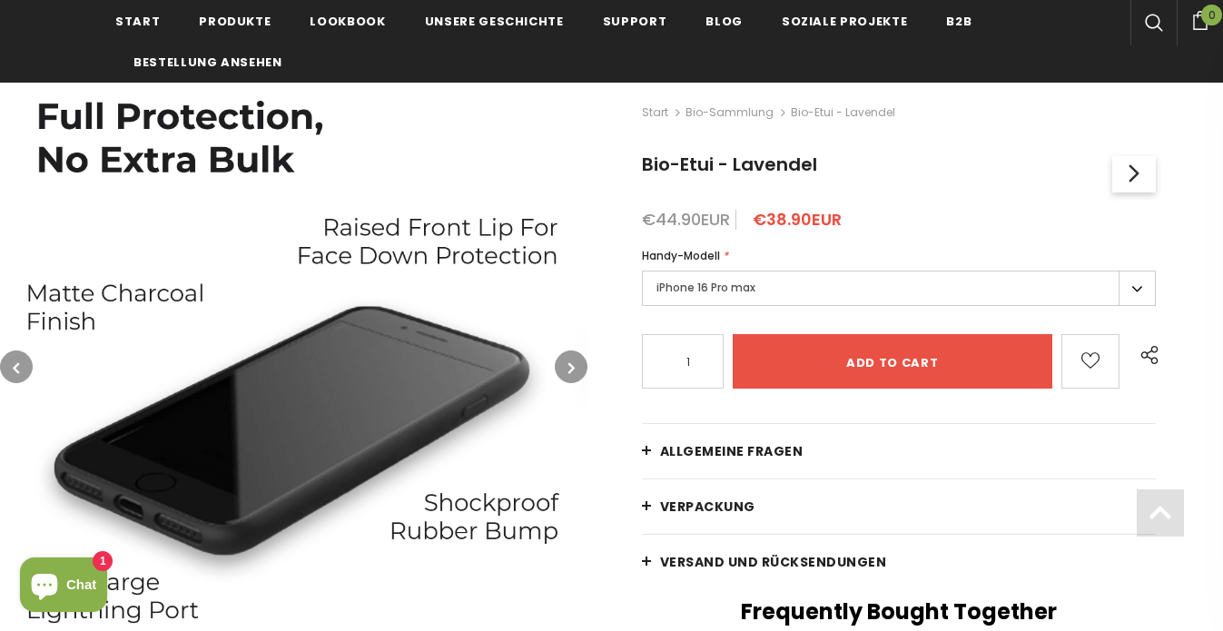
scroll to position [303, 0]
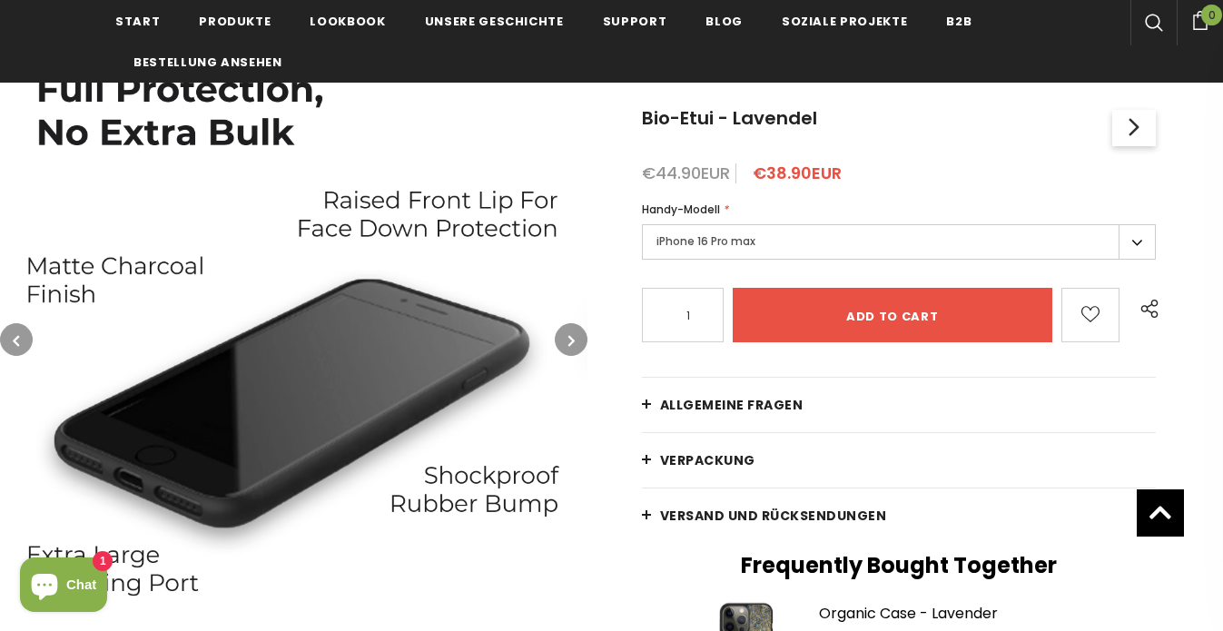
click at [569, 338] on icon "button" at bounding box center [572, 341] width 6 height 18
